Goal: Transaction & Acquisition: Download file/media

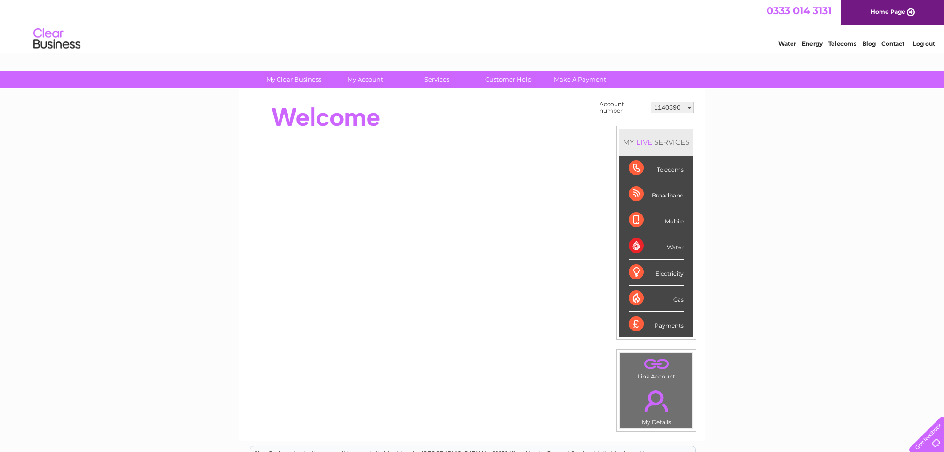
click at [852, 121] on div "My Clear Business Login Details My Details My Preferences Link Account My Accou…" at bounding box center [472, 336] width 944 height 531
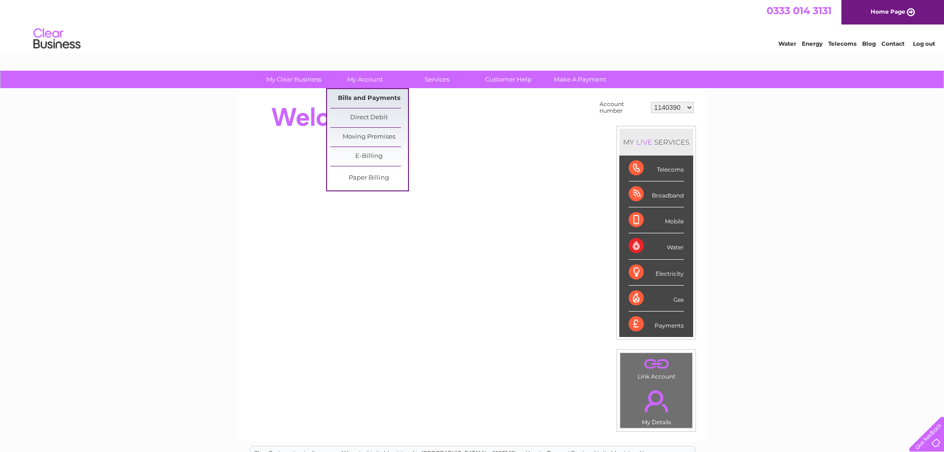
click at [363, 99] on link "Bills and Payments" at bounding box center [370, 98] width 78 height 19
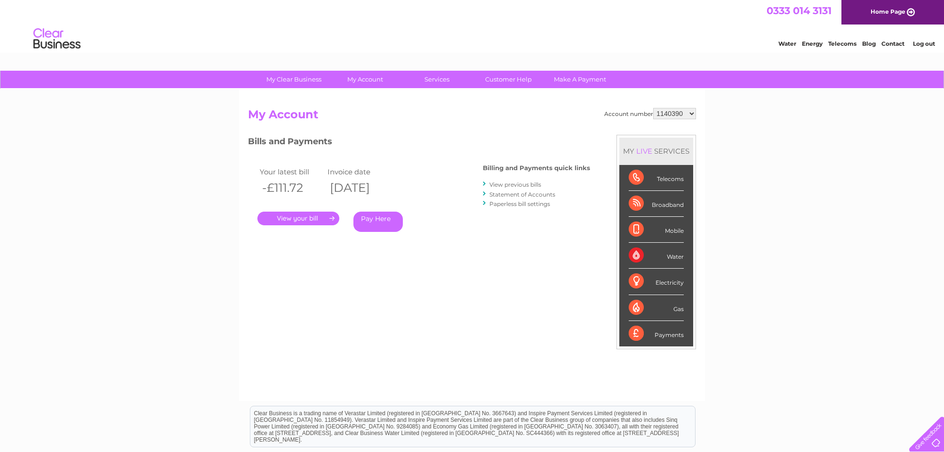
select select "1140394"
click at [515, 184] on link "View previous bills" at bounding box center [516, 184] width 52 height 7
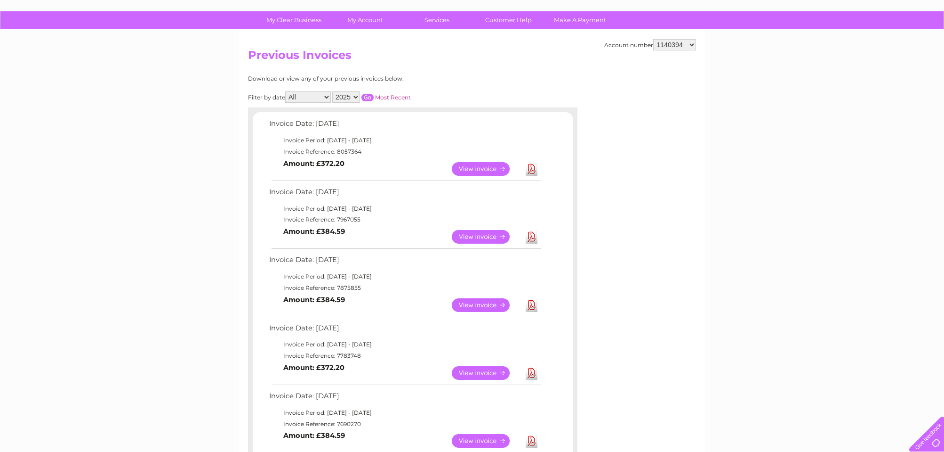
scroll to position [61, 0]
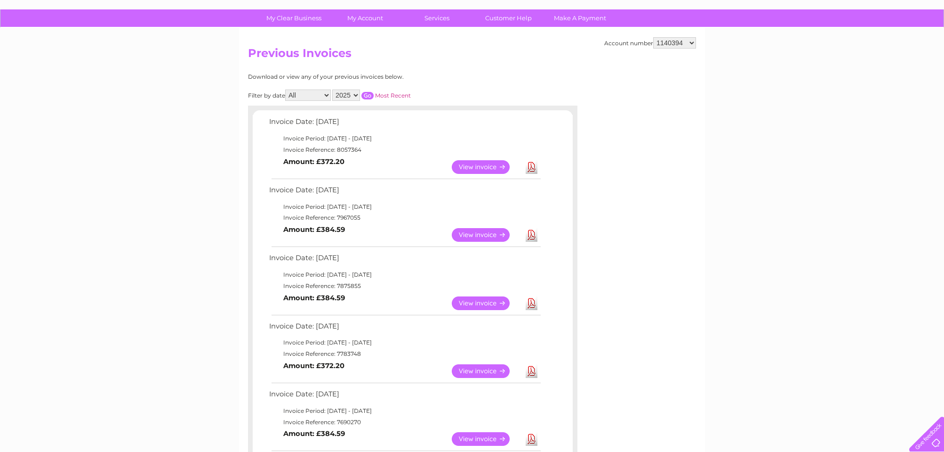
click at [533, 164] on link "Download" at bounding box center [532, 167] width 12 height 14
click at [533, 234] on link "Download" at bounding box center [532, 235] width 12 height 14
click at [531, 299] on link "Download" at bounding box center [532, 303] width 12 height 14
